Goal: Task Accomplishment & Management: Use online tool/utility

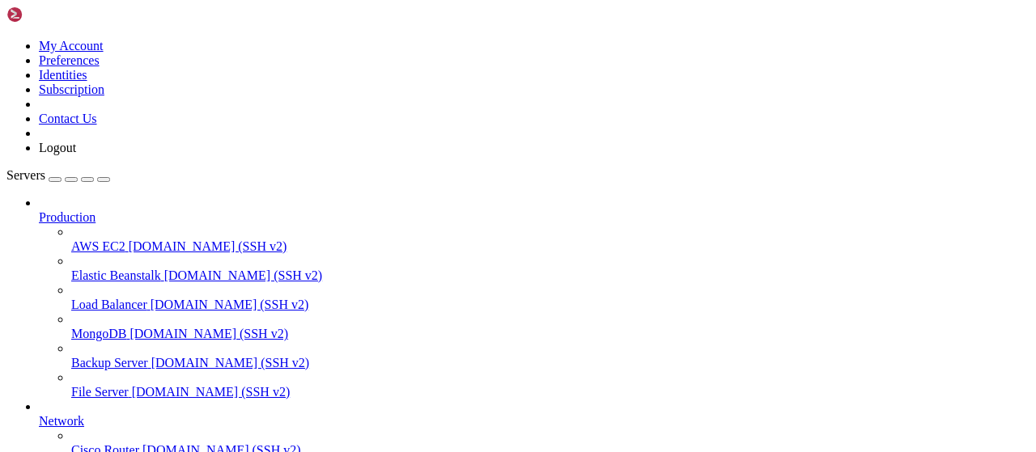
type input "/root/LinkQuest"
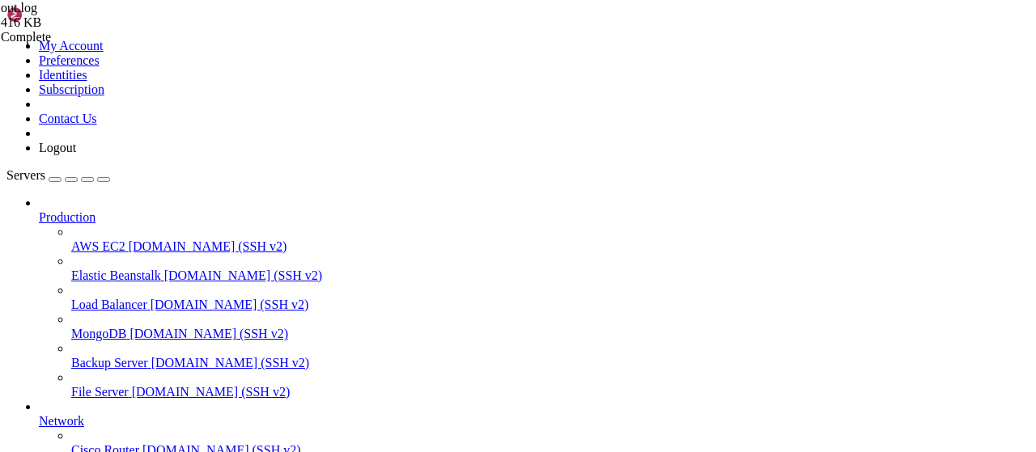
type textarea "Flyer вернул 1 т�,�сков"
drag, startPoint x: 301, startPoint y: 23, endPoint x: 687, endPoint y: 50, distance: 386.9
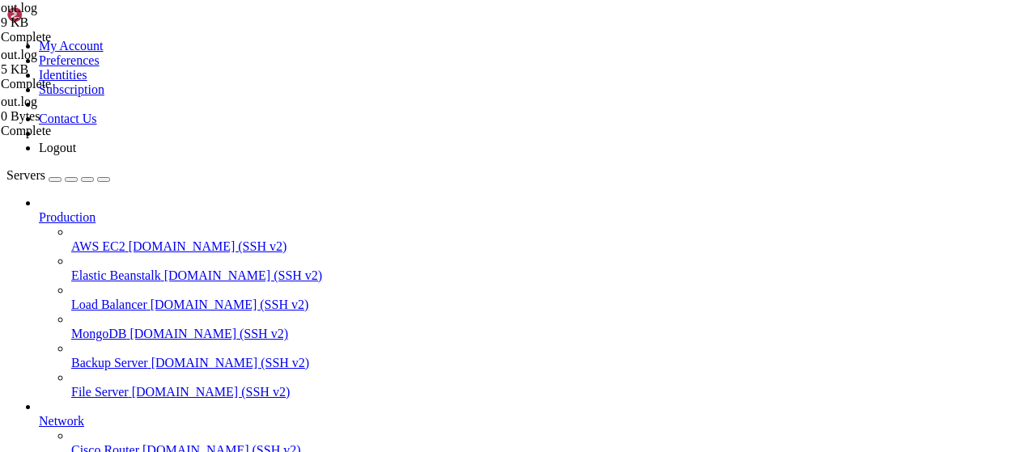
scroll to position [63, 0]
